Goal: Information Seeking & Learning: Check status

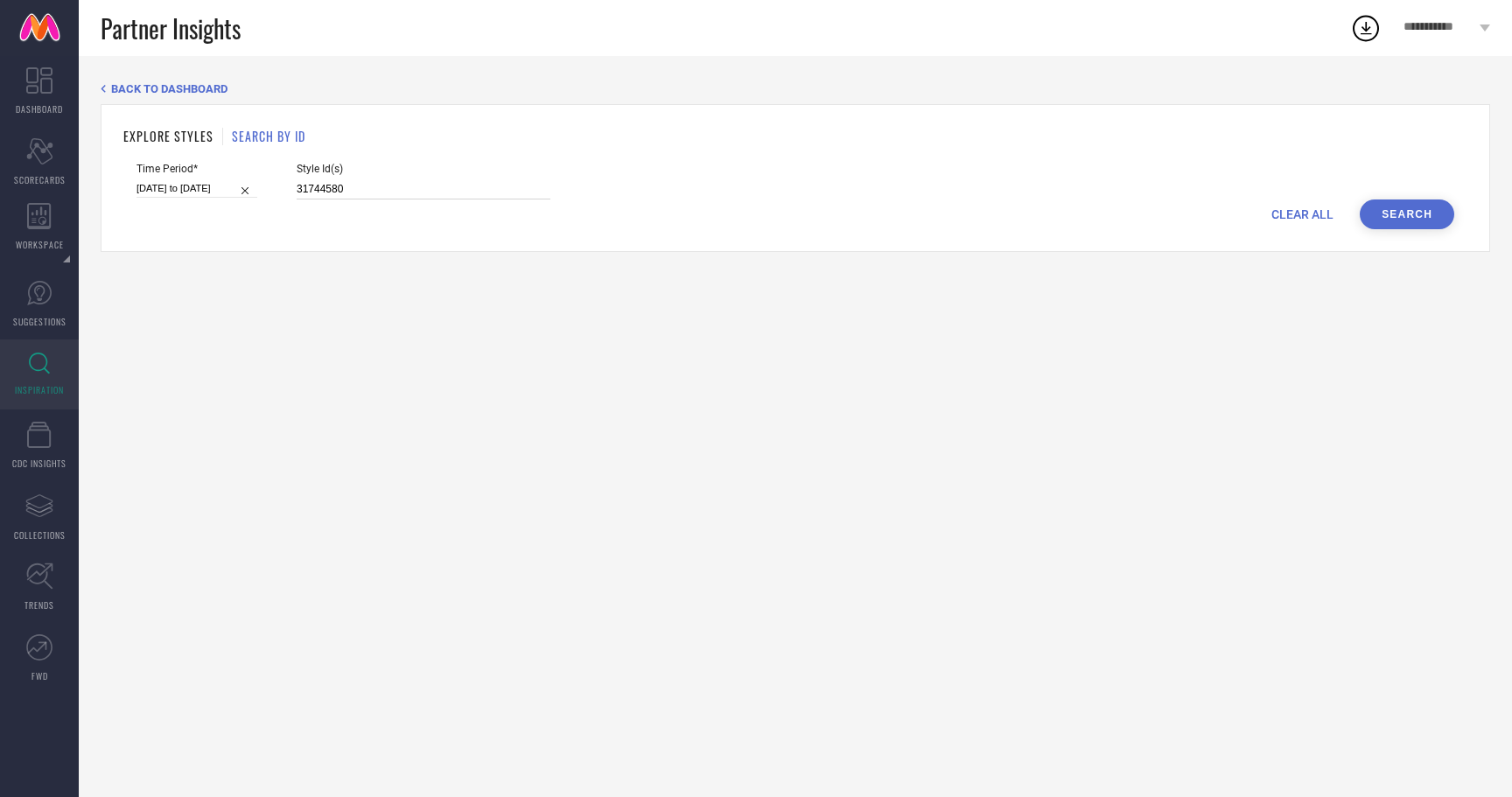
drag, startPoint x: 331, startPoint y: 195, endPoint x: 260, endPoint y: 191, distance: 71.1
click at [260, 191] on div "Time Period* [DATE] to [DATE] Style Id(s) 31744580" at bounding box center [795, 181] width 1318 height 37
type input "11748138"
click at [1383, 224] on button "Search" at bounding box center [1406, 214] width 95 height 29
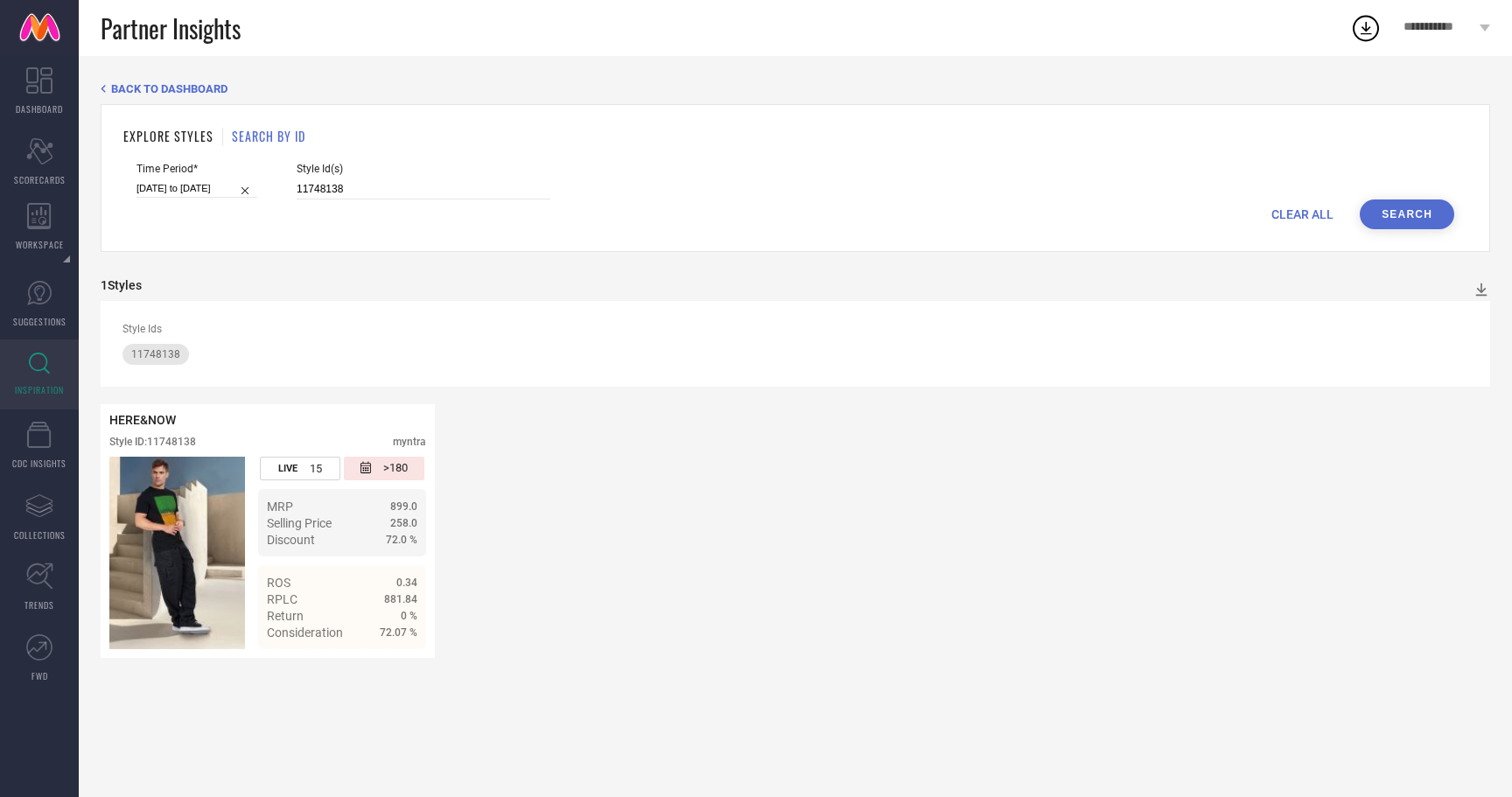
click at [133, 84] on span "BACK TO DASHBOARD" at bounding box center [169, 88] width 117 height 13
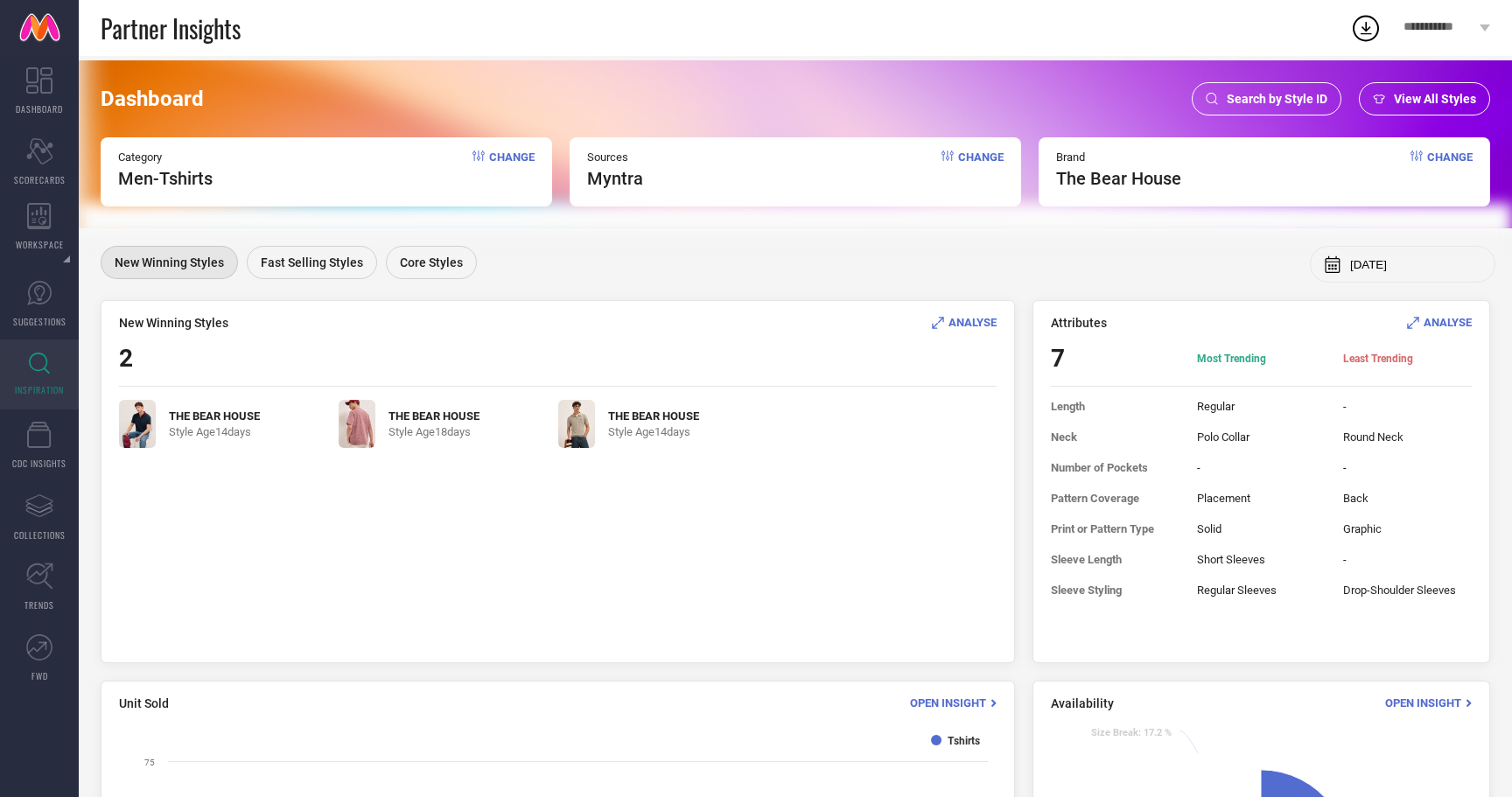
click at [1416, 102] on span "View All Styles" at bounding box center [1434, 98] width 82 height 14
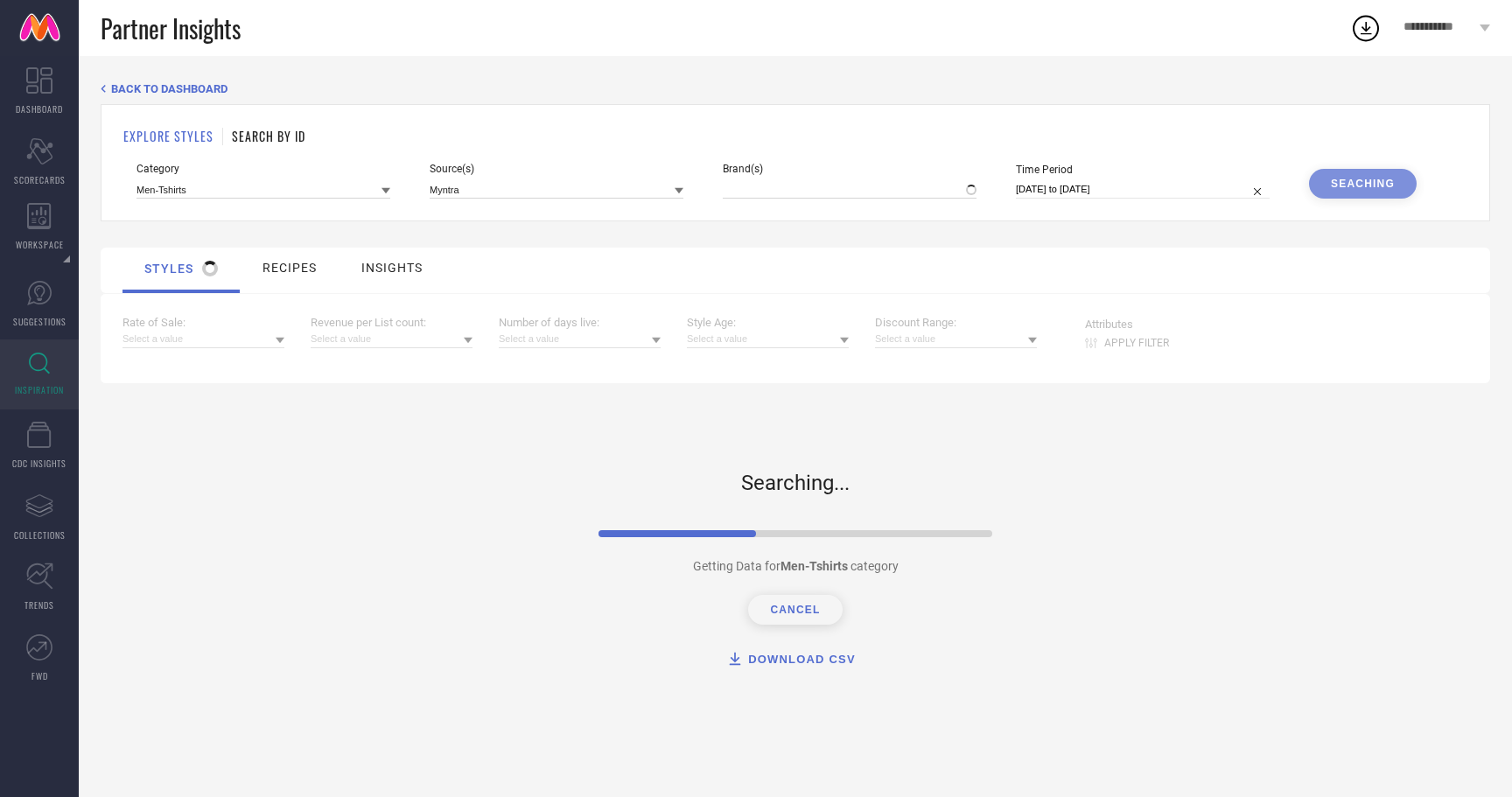
type input "THE BEAR HOUSE"
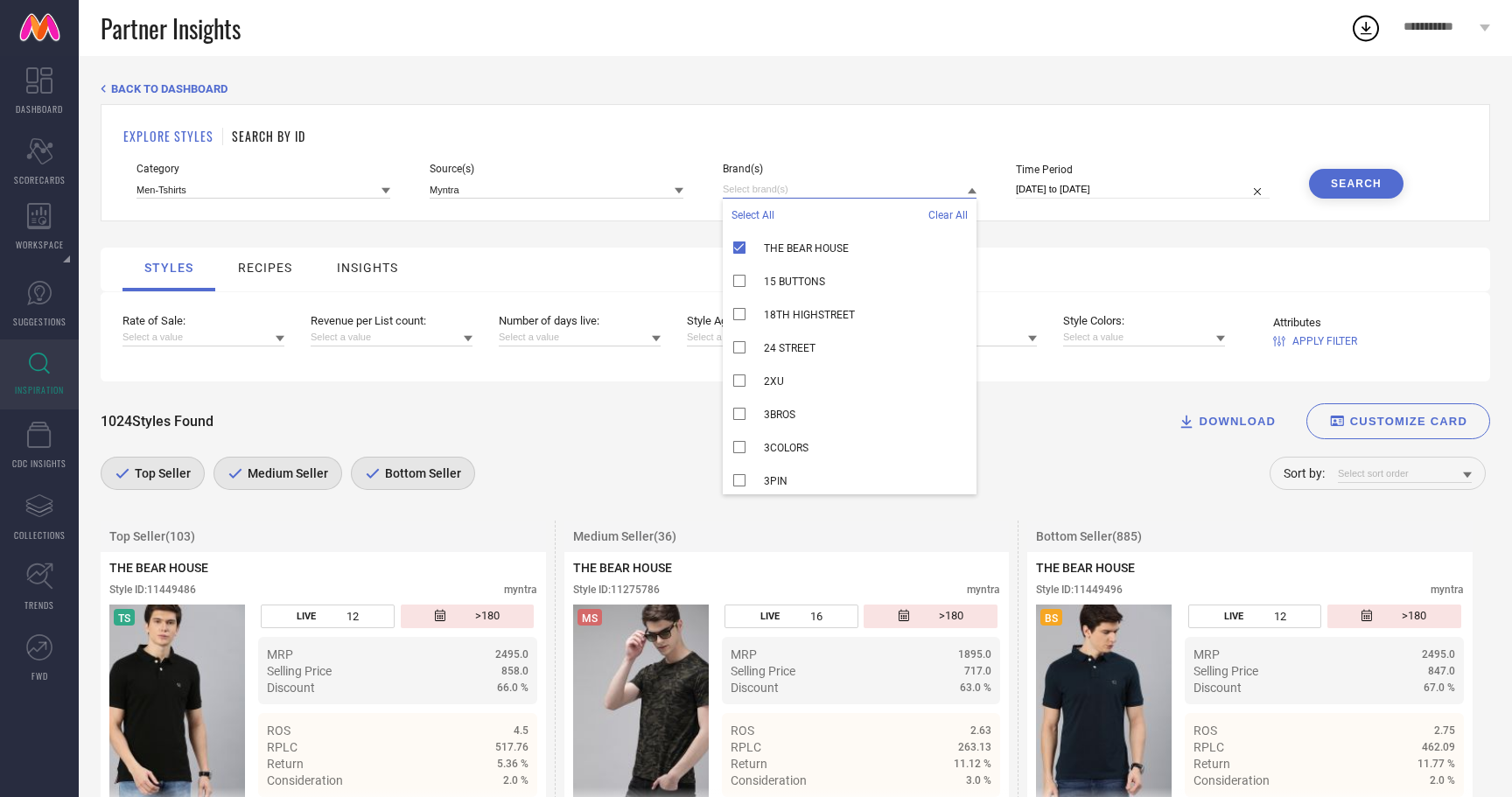
click at [807, 196] on input at bounding box center [850, 189] width 254 height 18
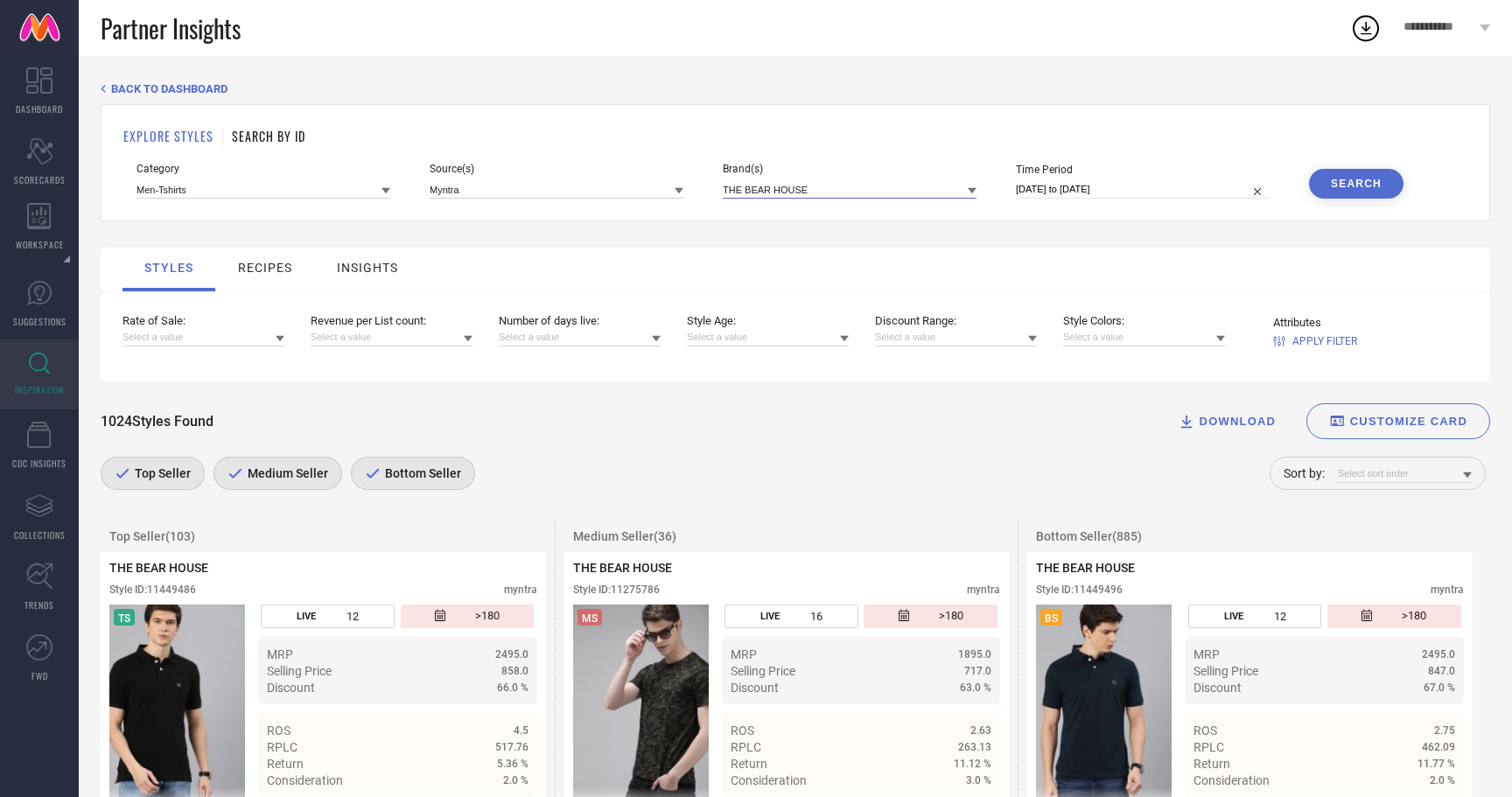
click at [792, 187] on input at bounding box center [850, 189] width 254 height 18
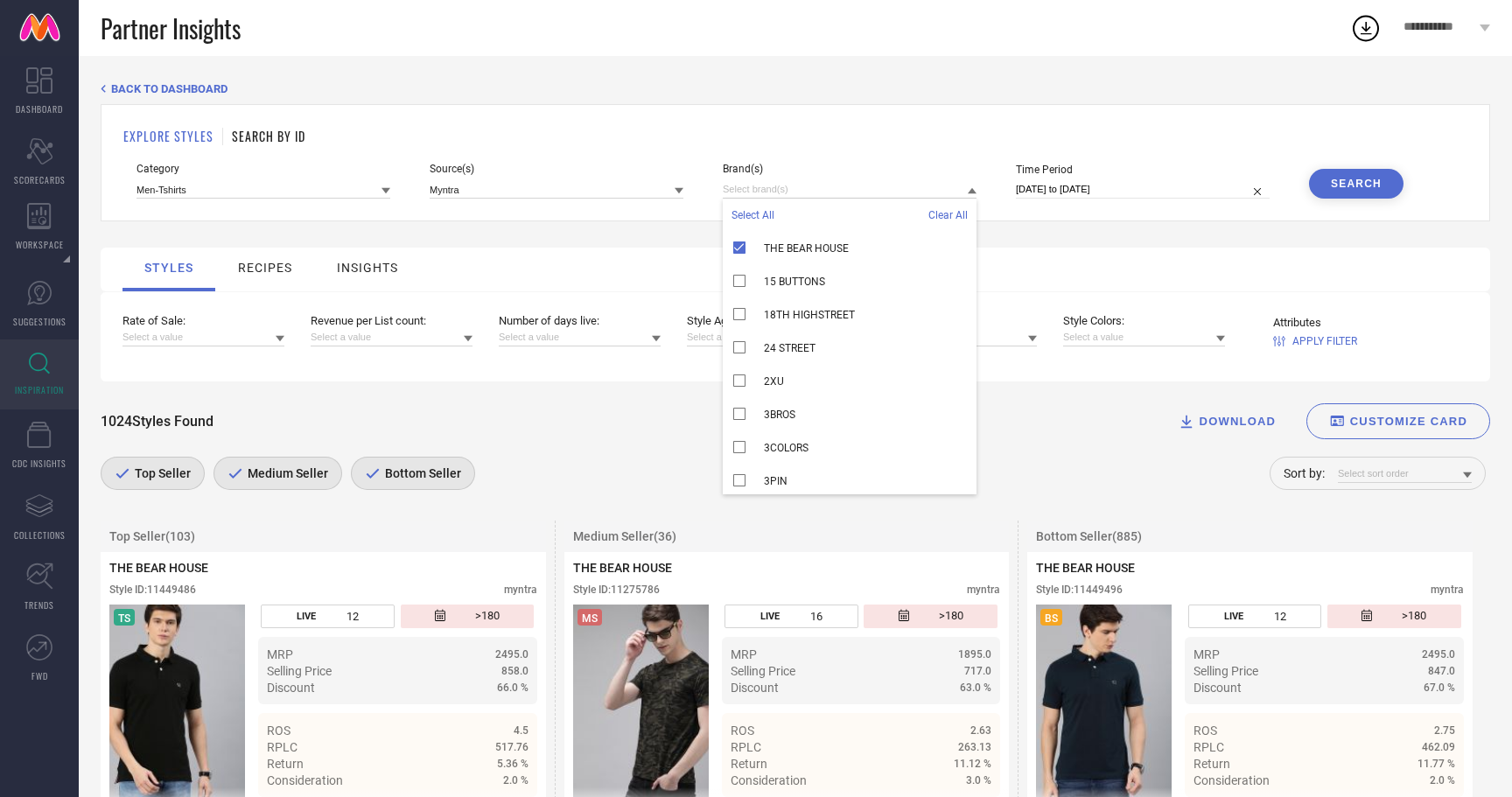
click at [934, 219] on span "Clear All" at bounding box center [947, 214] width 40 height 12
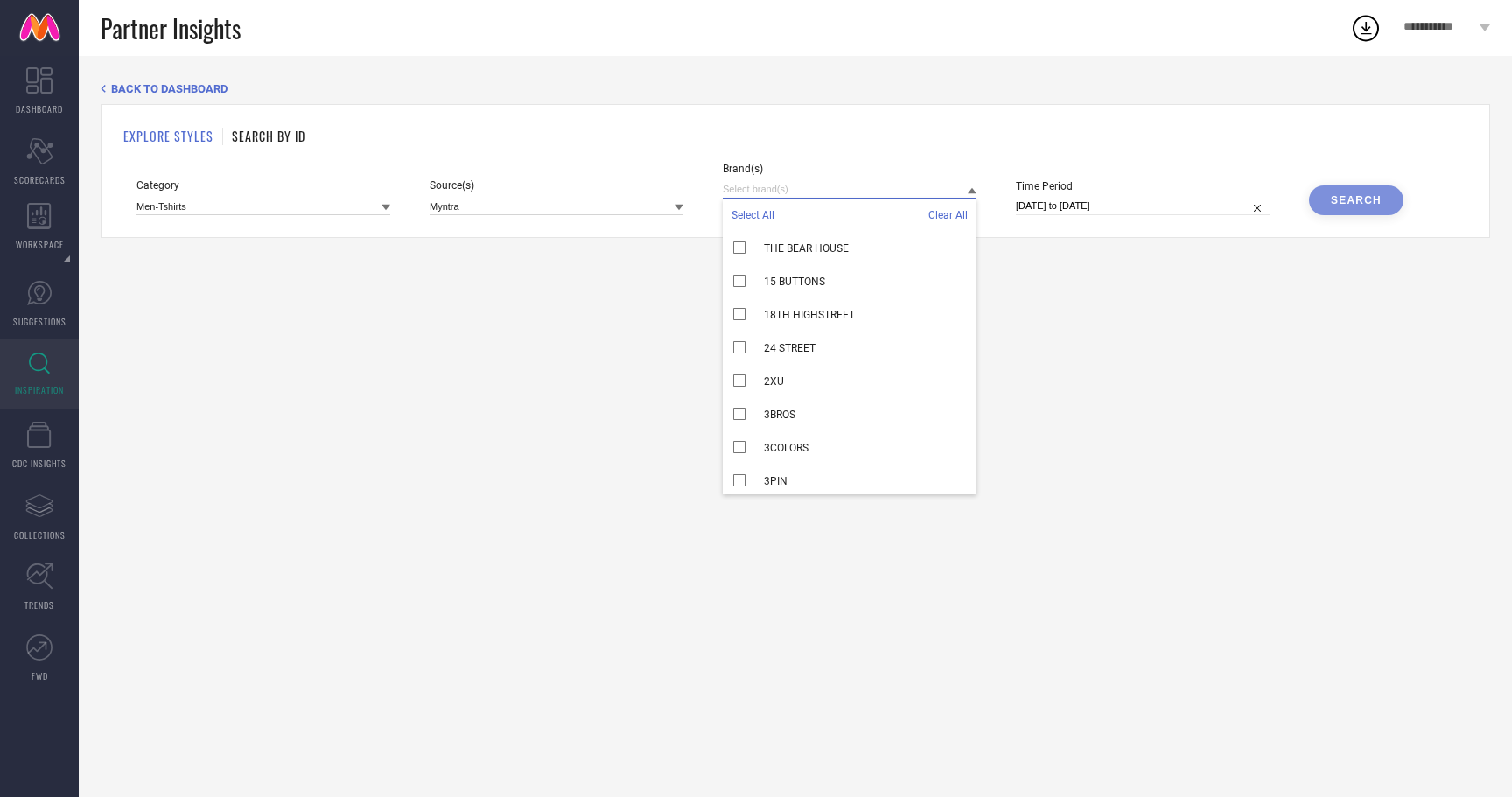
click at [858, 196] on input at bounding box center [850, 189] width 254 height 18
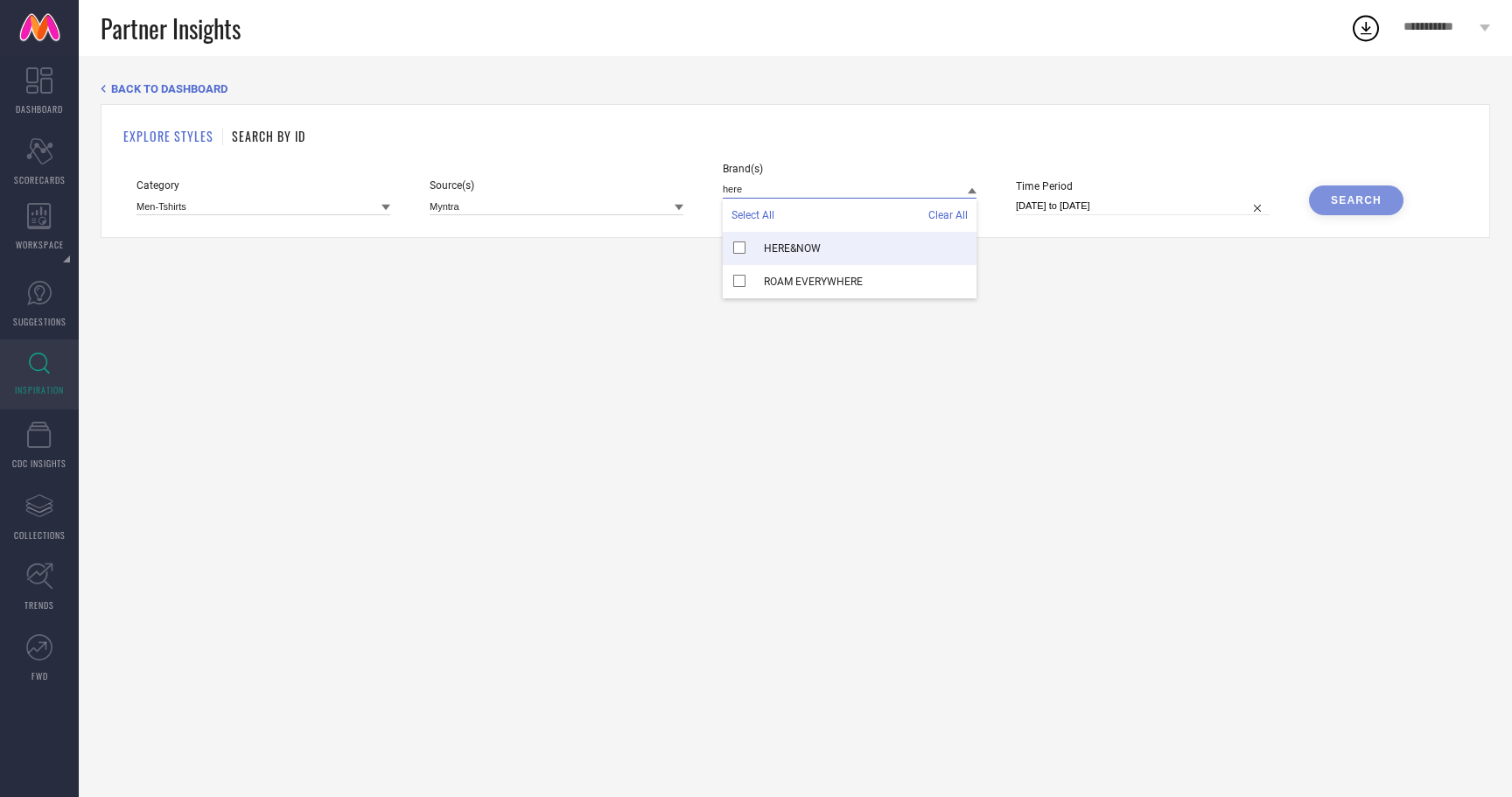
type input "here"
click at [821, 255] on div "HERE&NOW" at bounding box center [850, 248] width 254 height 33
select select "7"
select select "2025"
select select "8"
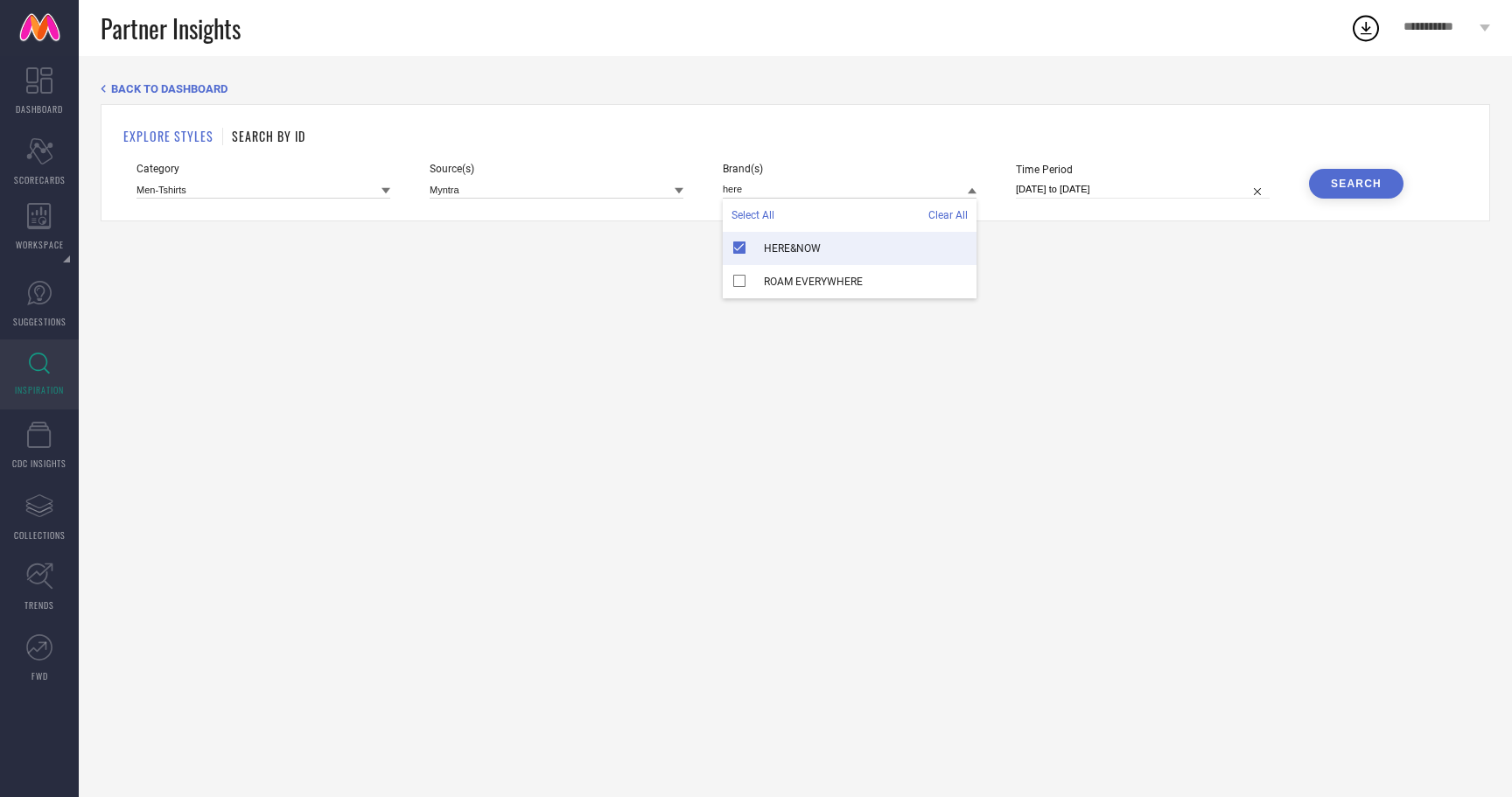
select select "2025"
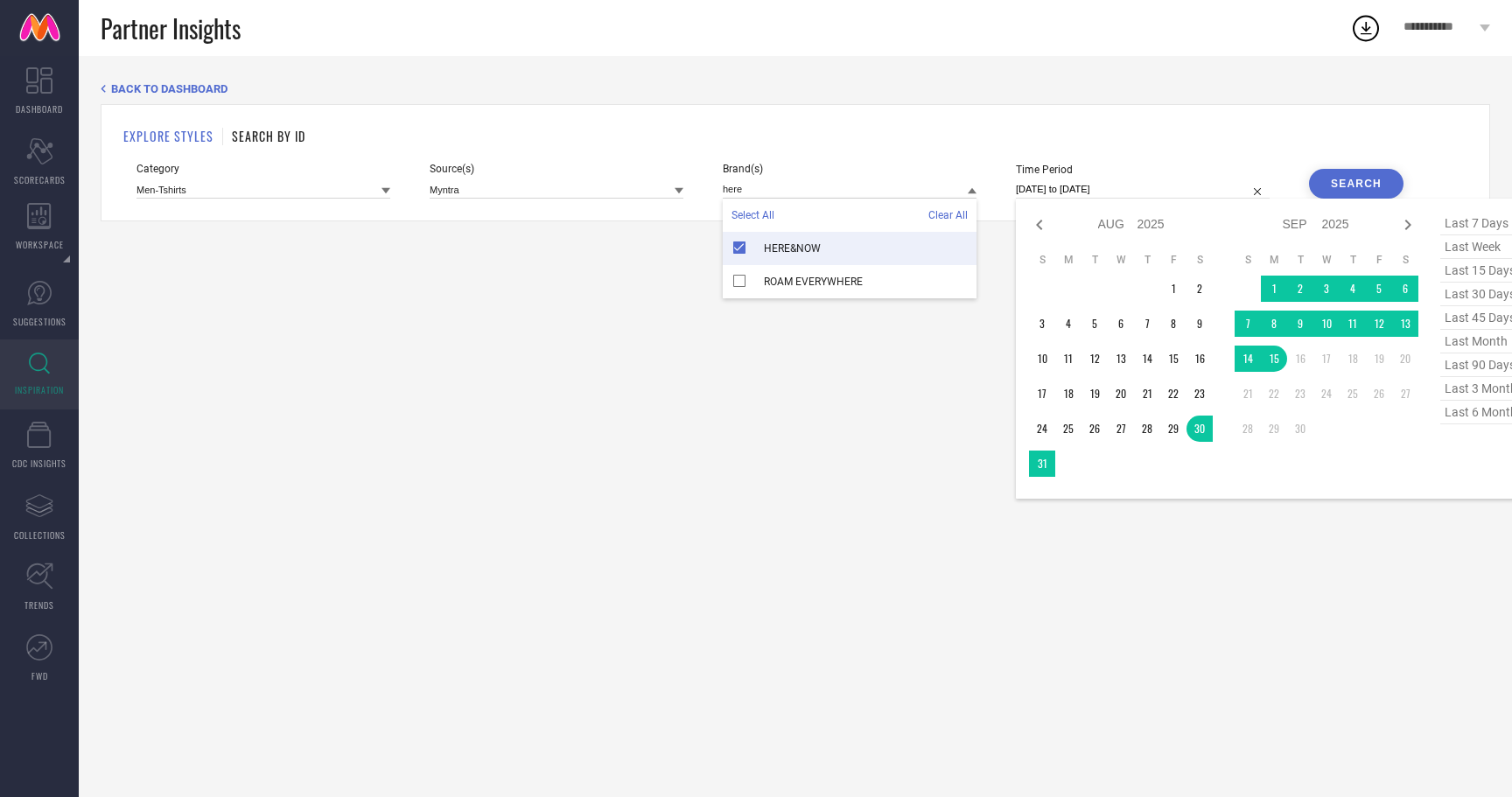
click at [1087, 189] on input "[DATE] to [DATE]" at bounding box center [1143, 189] width 254 height 18
click at [1461, 424] on span "last 6 months" at bounding box center [1483, 413] width 87 height 24
type input "[DATE] to [DATE]"
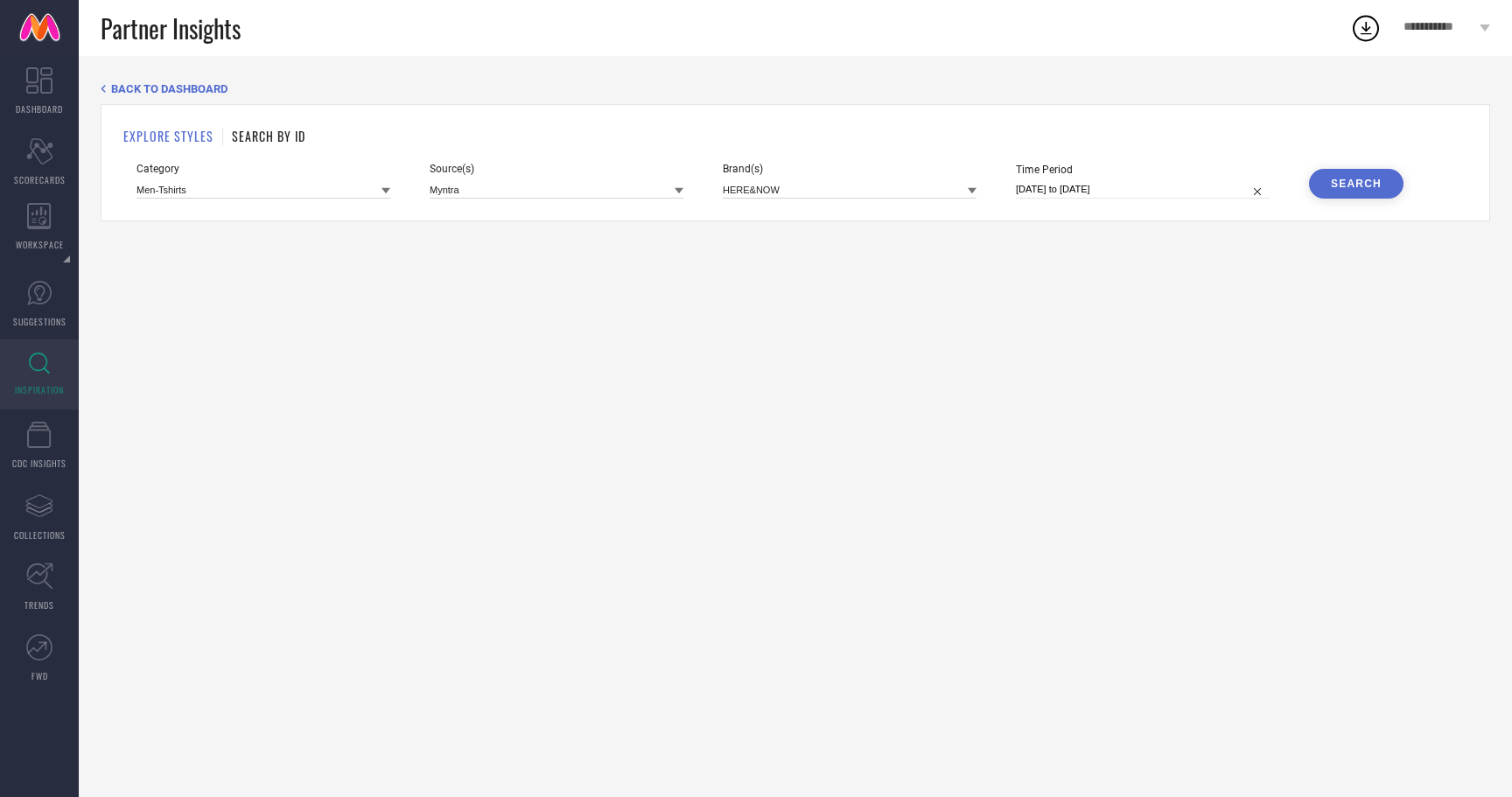
click at [1347, 189] on div "Search" at bounding box center [1356, 183] width 51 height 12
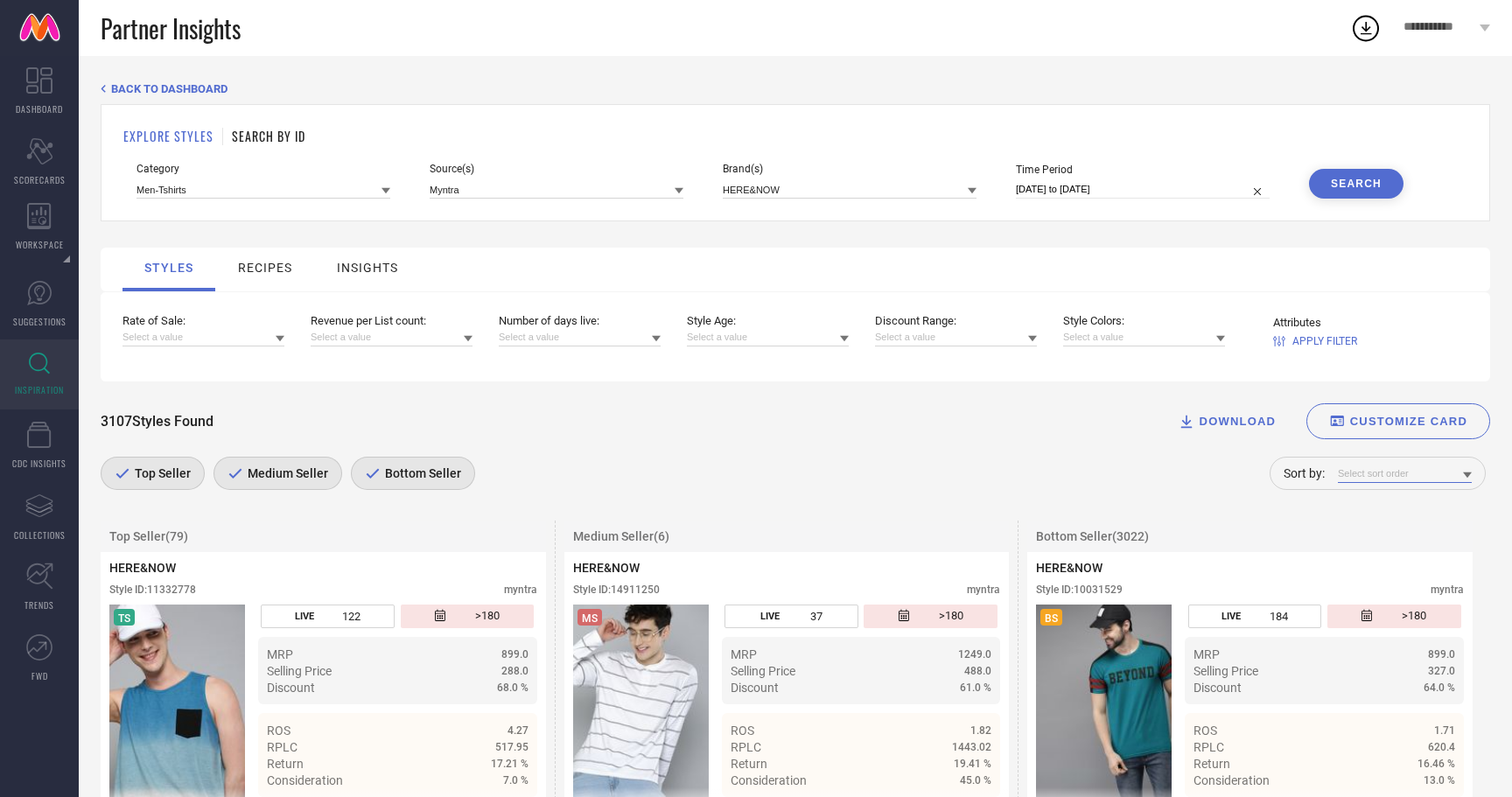
click at [1420, 483] on input at bounding box center [1405, 473] width 134 height 18
click at [1398, 504] on span "Rate of Sale" at bounding box center [1374, 497] width 56 height 12
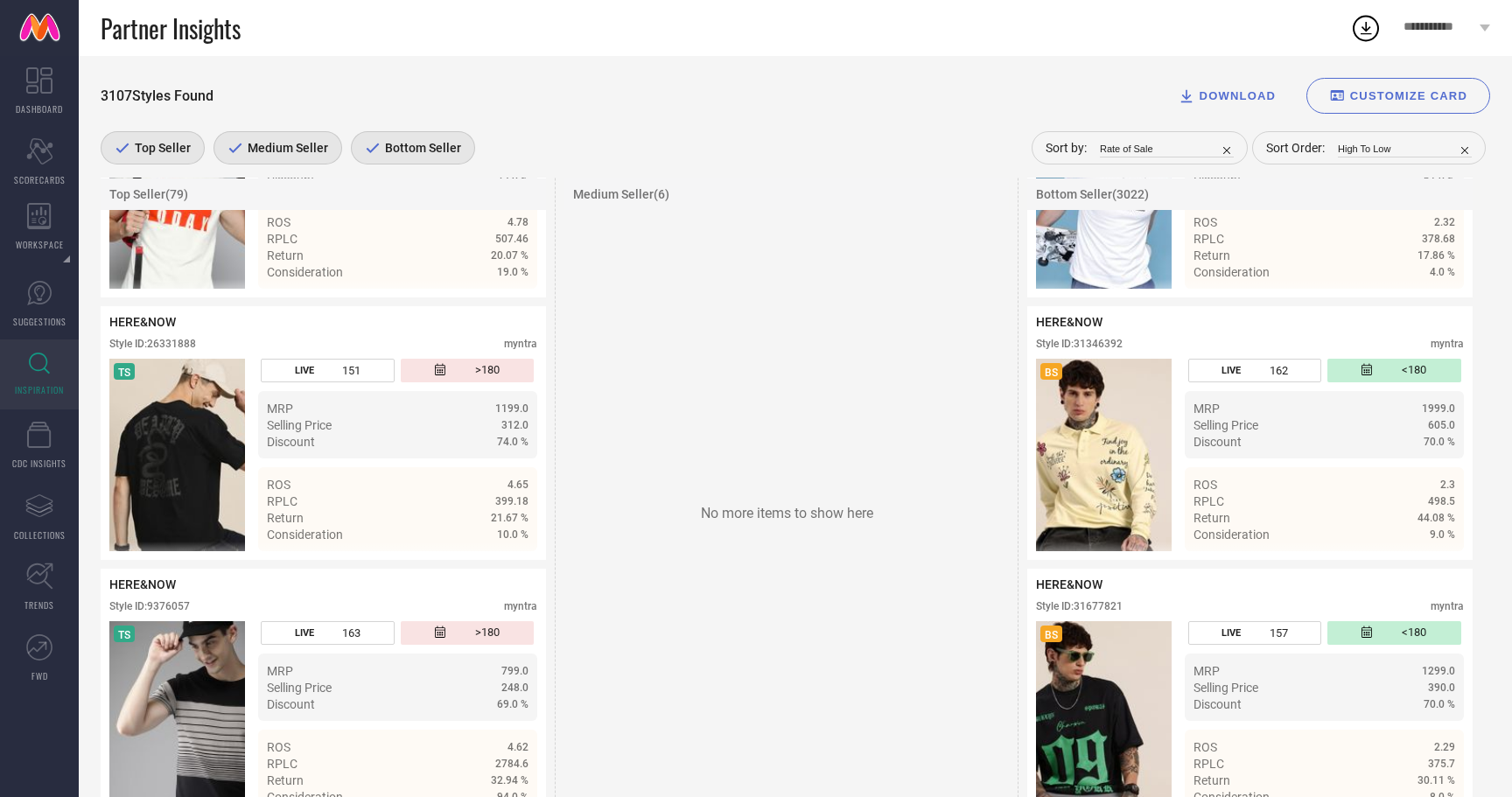
scroll to position [7059, 0]
